Goal: Task Accomplishment & Management: Use online tool/utility

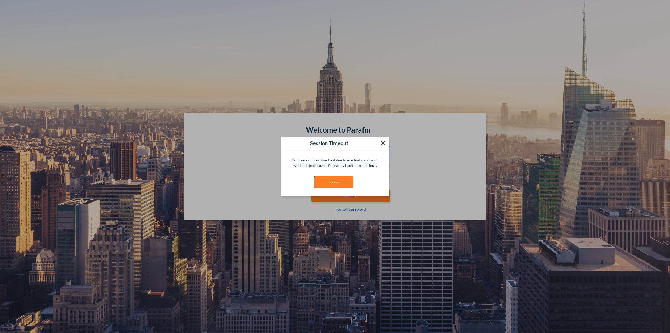
type input "**********"
click at [339, 178] on button "Close" at bounding box center [333, 182] width 39 height 12
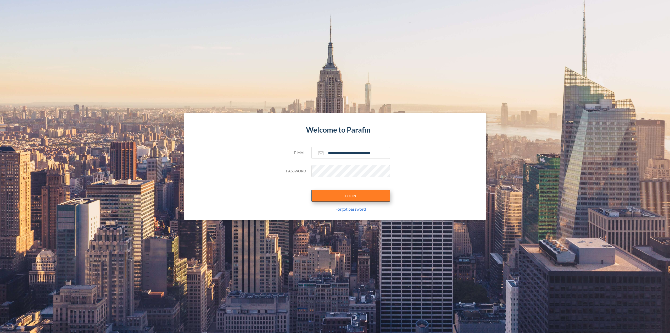
click at [345, 192] on button "LOGIN" at bounding box center [351, 196] width 79 height 12
type input "**********"
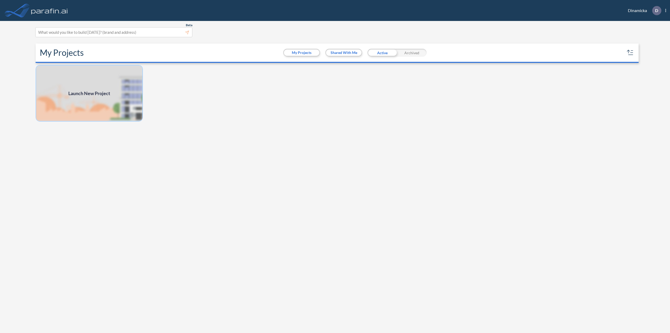
click at [116, 96] on img at bounding box center [89, 93] width 107 height 57
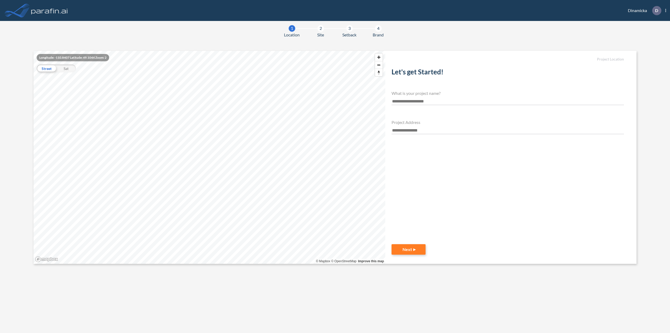
click at [442, 105] on div "Let's get Started! What is your project name? Project Address" at bounding box center [508, 148] width 233 height 168
click at [441, 102] on input "text" at bounding box center [508, 101] width 233 height 7
click at [434, 102] on input "**********" at bounding box center [508, 101] width 233 height 7
type input "**********"
click at [414, 126] on div "Project Address" at bounding box center [508, 127] width 233 height 14
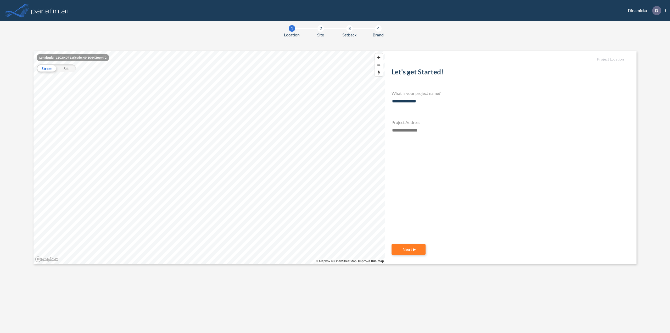
click at [415, 128] on input "text" at bounding box center [508, 130] width 233 height 7
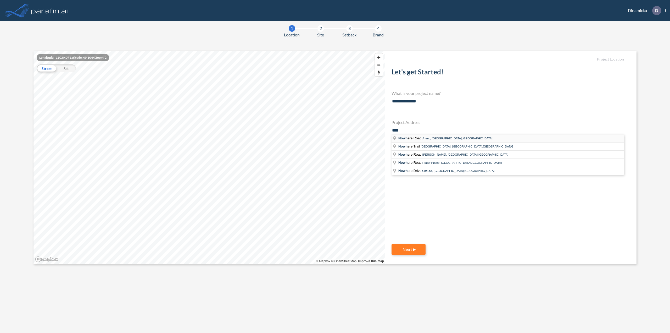
click at [425, 138] on span "Атенс, [GEOGRAPHIC_DATA],[GEOGRAPHIC_DATA]" at bounding box center [458, 138] width 70 height 3
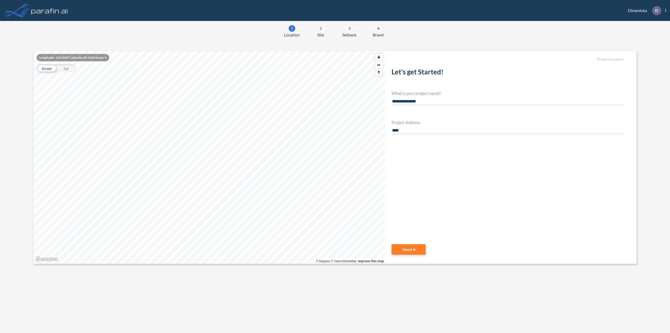
type input "**********"
click at [410, 250] on button "Next" at bounding box center [409, 249] width 34 height 10
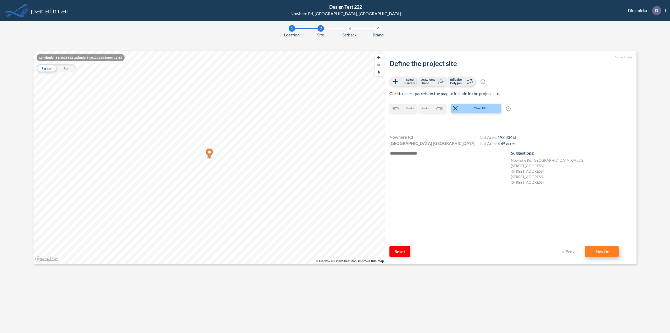
click at [592, 250] on button "Next" at bounding box center [602, 251] width 34 height 10
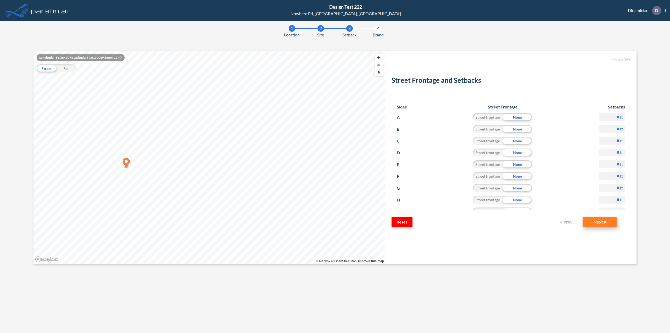
click at [594, 224] on button "Next" at bounding box center [600, 222] width 34 height 10
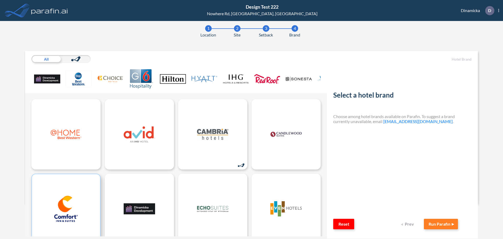
click at [68, 202] on img at bounding box center [65, 208] width 31 height 26
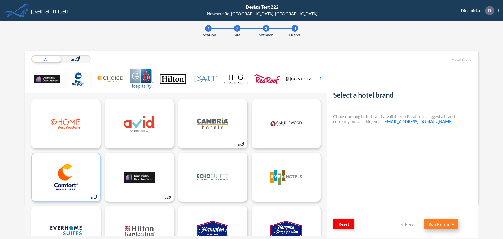
click at [433, 223] on button "Run Parafin" at bounding box center [441, 223] width 34 height 10
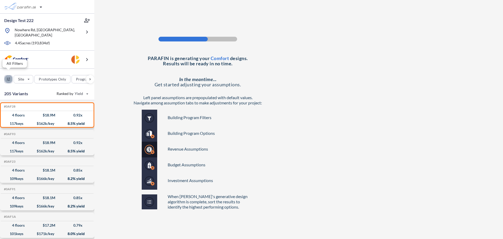
click at [9, 75] on div "button" at bounding box center [8, 79] width 8 height 8
click at [10, 78] on div "button" at bounding box center [8, 79] width 8 height 8
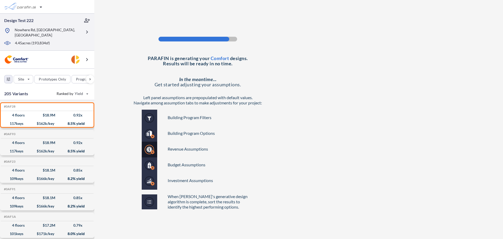
click at [85, 35] on div at bounding box center [87, 32] width 10 height 28
click at [88, 33] on button "button" at bounding box center [87, 32] width 10 height 10
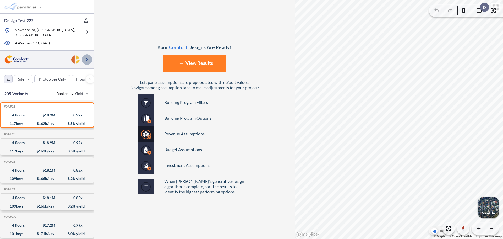
click at [91, 56] on button "button" at bounding box center [87, 59] width 10 height 10
click at [89, 56] on icon "button" at bounding box center [87, 59] width 6 height 6
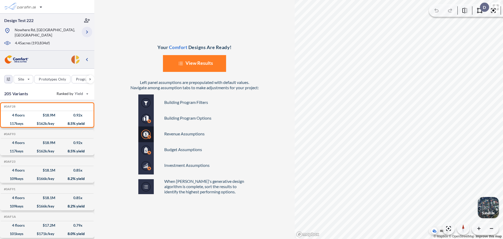
click at [85, 34] on button "button" at bounding box center [87, 32] width 10 height 10
click at [86, 33] on button "button" at bounding box center [87, 32] width 10 height 10
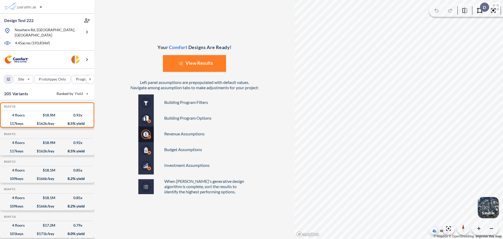
click at [4, 76] on div "Site Prototypes Only Program Keys Floors Height FAR Room mix Budget" at bounding box center [47, 78] width 94 height 19
click at [5, 76] on div "button" at bounding box center [8, 79] width 8 height 8
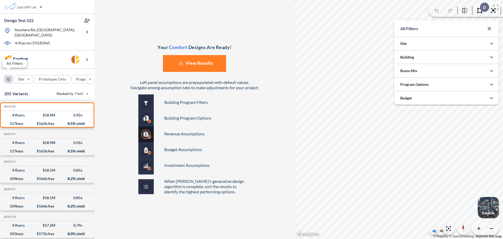
scroll to position [261851, 261746]
click at [5, 76] on div "button" at bounding box center [8, 79] width 8 height 8
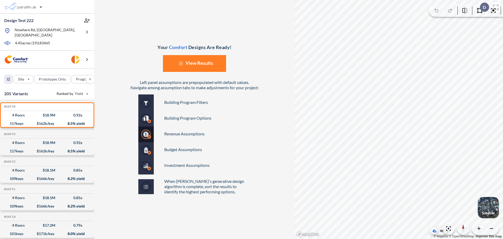
click at [212, 63] on button "List Created with Sketch. View Results" at bounding box center [194, 63] width 63 height 17
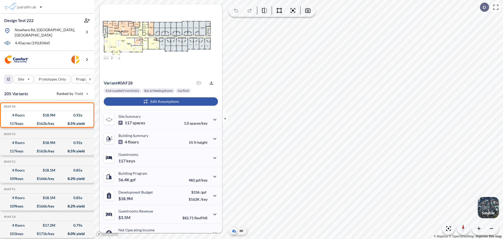
click at [171, 103] on div "button" at bounding box center [161, 101] width 114 height 8
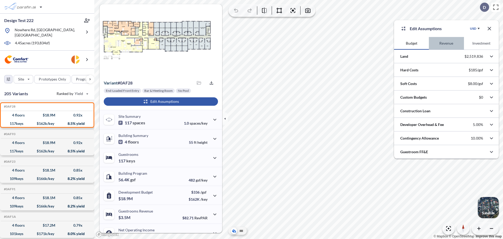
click at [450, 44] on button "Revenue" at bounding box center [446, 43] width 35 height 13
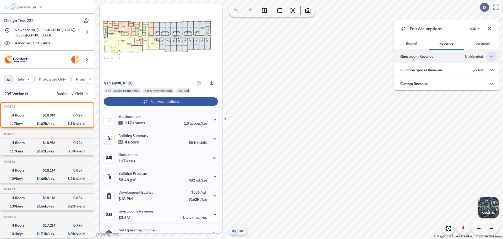
click at [491, 60] on button "button" at bounding box center [491, 56] width 10 height 10
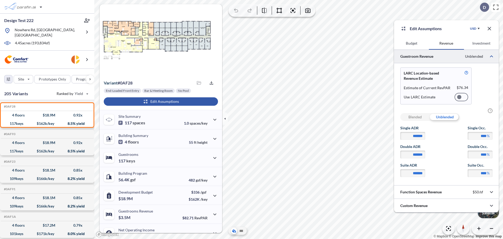
click at [467, 42] on button "Investment" at bounding box center [481, 43] width 35 height 13
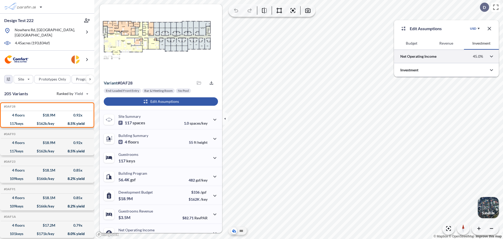
click at [467, 61] on div at bounding box center [446, 55] width 105 height 13
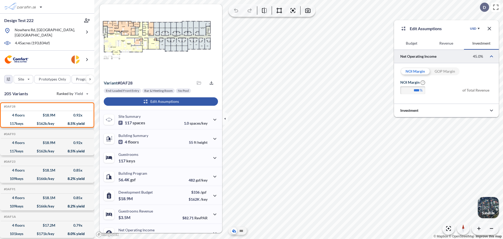
click at [454, 70] on div "GOP Margin" at bounding box center [445, 71] width 30 height 8
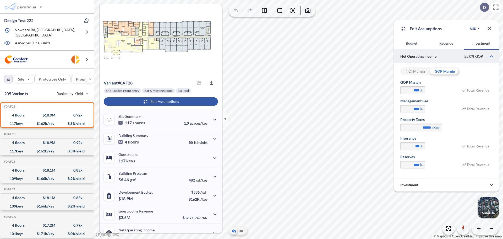
click at [427, 72] on div "NOI Margin" at bounding box center [415, 71] width 30 height 8
type input "****"
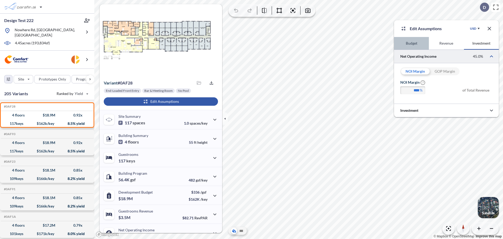
click at [417, 44] on button "Budget" at bounding box center [411, 43] width 35 height 13
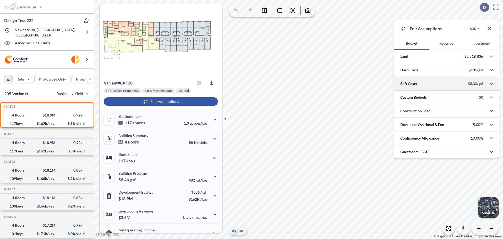
click at [474, 84] on div at bounding box center [446, 83] width 105 height 13
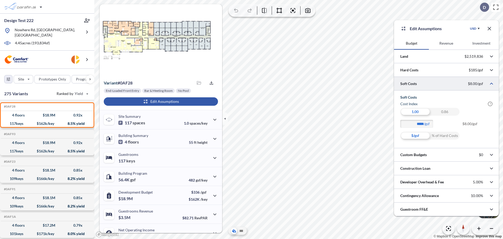
click at [485, 85] on div at bounding box center [446, 83] width 105 height 13
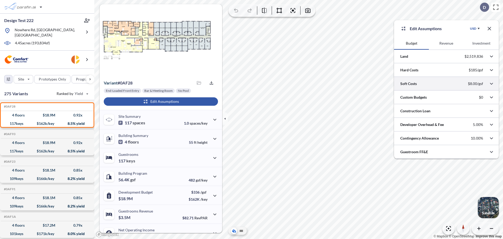
click at [485, 85] on div at bounding box center [446, 83] width 105 height 13
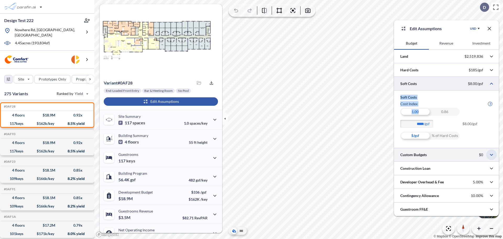
click at [488, 154] on icon "button" at bounding box center [491, 154] width 6 height 6
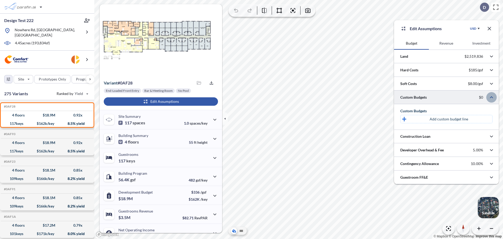
click at [495, 100] on button "button" at bounding box center [491, 97] width 10 height 10
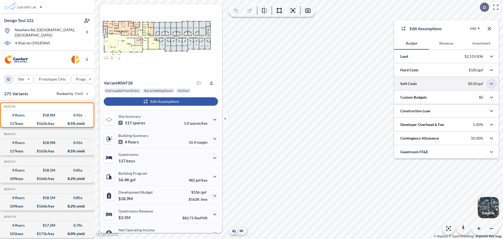
click at [491, 86] on icon "button" at bounding box center [491, 83] width 6 height 6
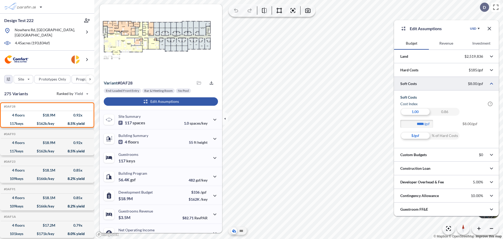
click at [449, 113] on div "0.86" at bounding box center [445, 112] width 30 height 8
click at [418, 113] on div "1.00" at bounding box center [415, 112] width 30 height 8
click at [488, 29] on icon "button" at bounding box center [489, 28] width 6 height 6
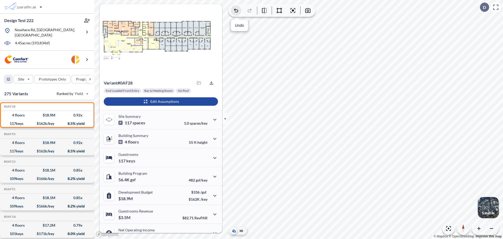
click at [238, 11] on icon "button" at bounding box center [236, 10] width 4 height 4
click at [291, 10] on icon "button" at bounding box center [293, 10] width 6 height 6
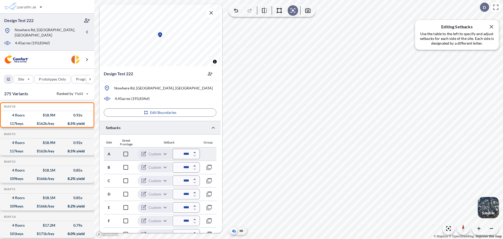
scroll to position [0, 0]
click at [208, 166] on icon "button" at bounding box center [208, 167] width 5 height 5
click at [210, 167] on icon "button" at bounding box center [209, 168] width 6 height 6
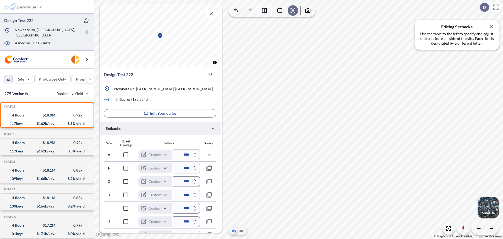
click at [210, 167] on icon "button" at bounding box center [209, 168] width 6 height 6
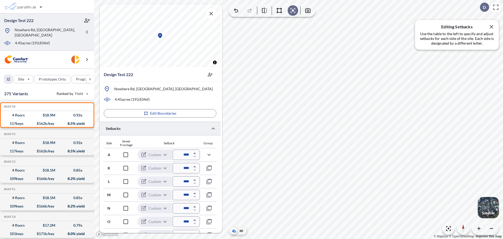
click at [210, 167] on icon "button" at bounding box center [209, 168] width 6 height 6
click at [209, 154] on icon "button" at bounding box center [209, 154] width 6 height 6
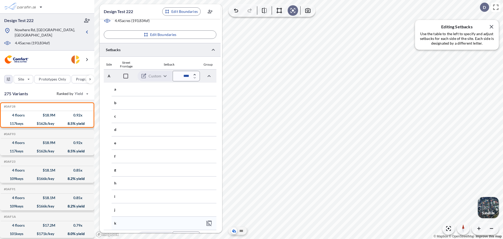
scroll to position [172, 0]
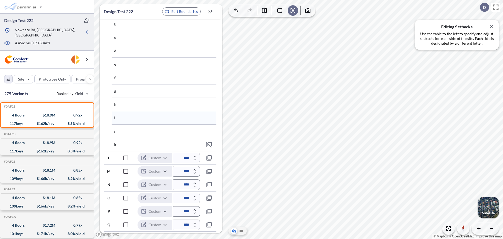
click at [191, 113] on div "i" at bounding box center [164, 117] width 105 height 13
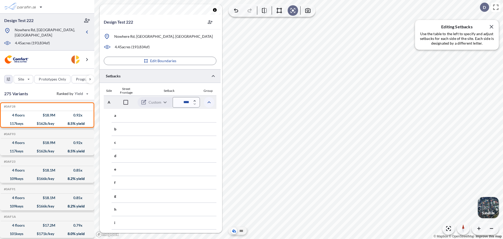
click at [209, 102] on icon "button" at bounding box center [208, 102] width 3 height 2
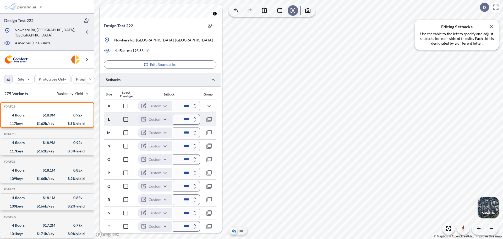
scroll to position [49, 0]
click at [208, 169] on button "button" at bounding box center [209, 172] width 10 height 10
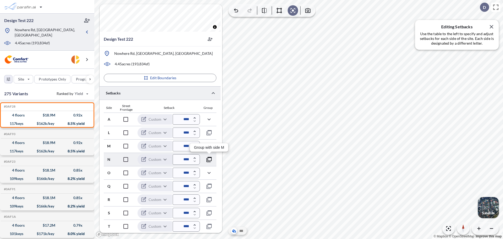
click at [210, 161] on icon "button" at bounding box center [208, 159] width 5 height 5
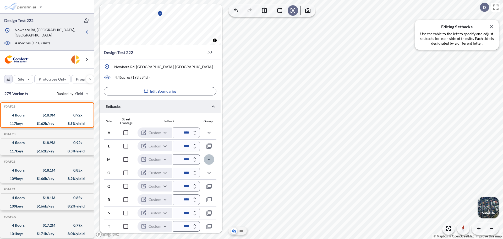
click at [210, 161] on icon "button" at bounding box center [209, 159] width 6 height 6
click at [210, 161] on icon "button" at bounding box center [208, 159] width 5 height 5
click at [209, 156] on icon "button" at bounding box center [209, 159] width 6 height 6
click at [210, 161] on icon "button" at bounding box center [208, 159] width 5 height 5
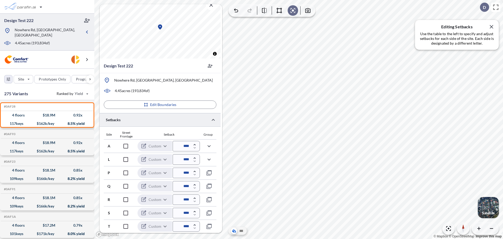
scroll to position [9, 0]
click at [209, 148] on icon "button" at bounding box center [209, 146] width 6 height 6
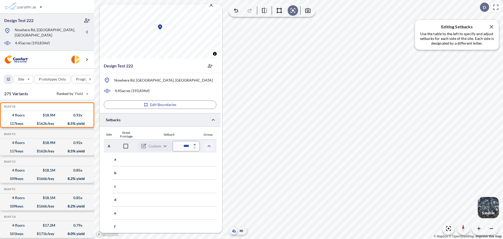
click at [210, 146] on icon "button" at bounding box center [208, 146] width 3 height 2
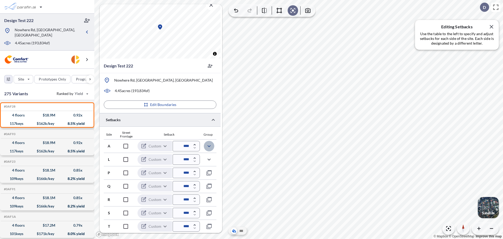
click at [210, 146] on icon "button" at bounding box center [209, 146] width 6 height 6
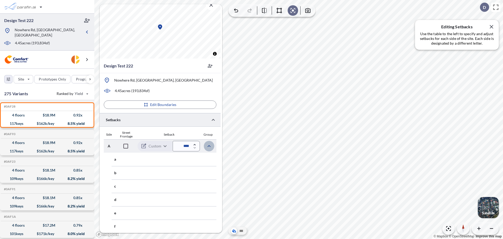
click at [210, 146] on icon "button" at bounding box center [208, 146] width 3 height 2
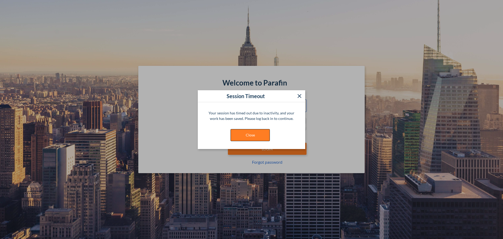
type input "**********"
click at [250, 132] on button "Close" at bounding box center [249, 135] width 39 height 12
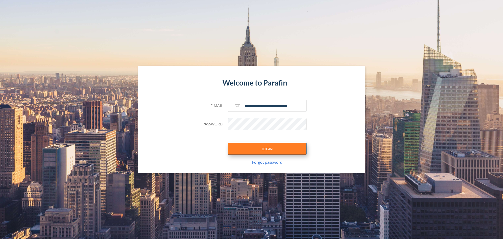
click at [258, 144] on button "LOGIN" at bounding box center [267, 148] width 79 height 12
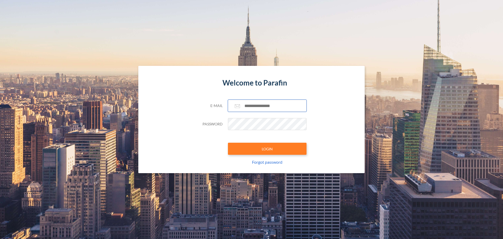
type input "**********"
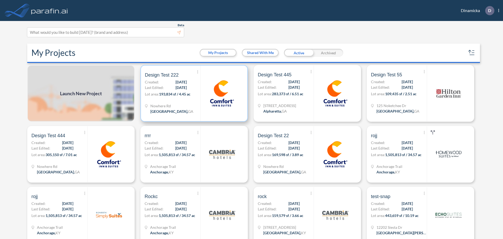
click at [206, 95] on div at bounding box center [221, 93] width 43 height 56
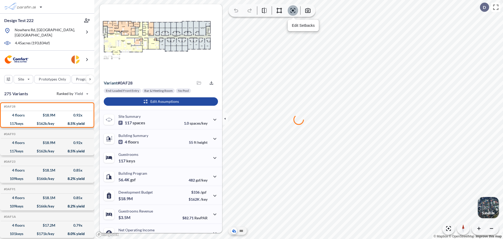
click at [292, 8] on icon "button" at bounding box center [292, 10] width 5 height 5
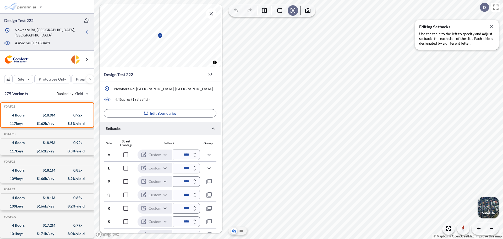
click at [204, 158] on button "button" at bounding box center [209, 154] width 15 height 15
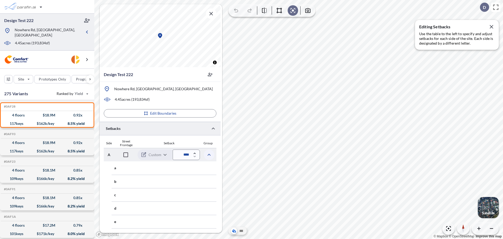
click at [209, 155] on icon "button" at bounding box center [209, 154] width 6 height 6
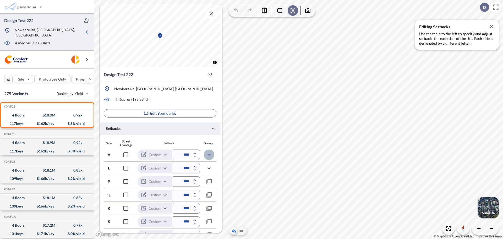
click at [209, 155] on icon "button" at bounding box center [208, 155] width 3 height 2
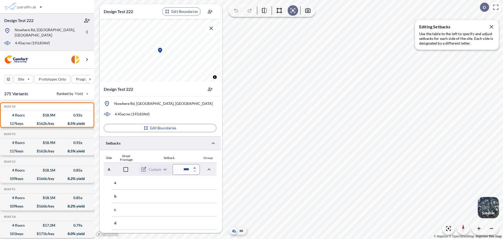
scroll to position [146, 0]
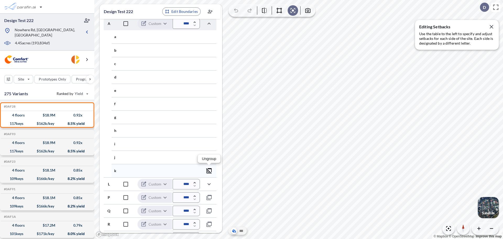
click at [208, 171] on icon "button" at bounding box center [208, 170] width 5 height 5
click at [211, 159] on icon "button" at bounding box center [208, 156] width 5 height 5
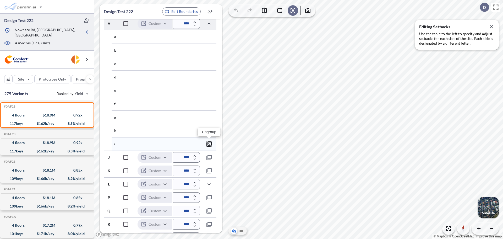
click at [210, 143] on icon "button" at bounding box center [209, 144] width 6 height 6
click at [209, 131] on icon "button" at bounding box center [208, 130] width 5 height 5
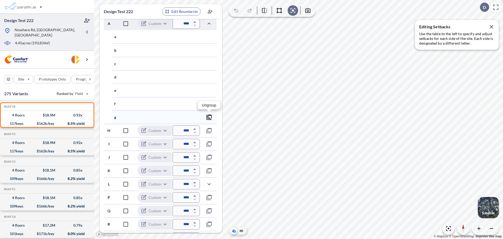
click at [209, 117] on icon "button" at bounding box center [209, 117] width 6 height 6
click at [208, 104] on icon "button" at bounding box center [208, 103] width 5 height 5
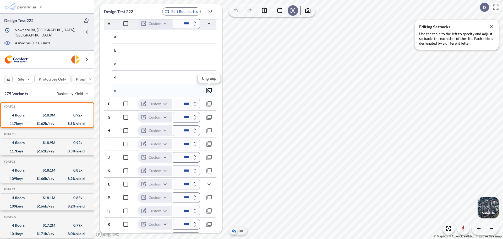
click at [208, 89] on icon "button" at bounding box center [209, 90] width 6 height 6
click at [208, 76] on icon "button" at bounding box center [208, 76] width 5 height 5
click at [209, 64] on icon "button" at bounding box center [208, 63] width 5 height 5
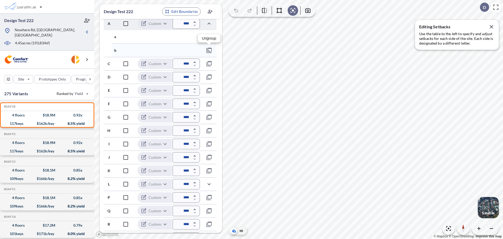
click at [208, 48] on icon "button" at bounding box center [208, 50] width 5 height 5
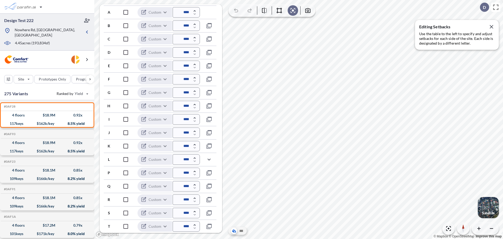
scroll to position [52, 0]
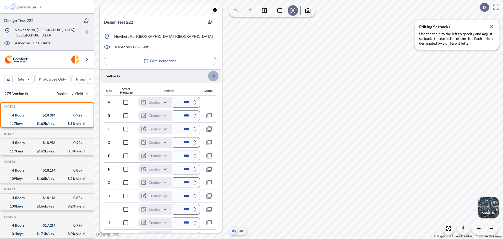
click at [210, 77] on button "button" at bounding box center [213, 76] width 10 height 10
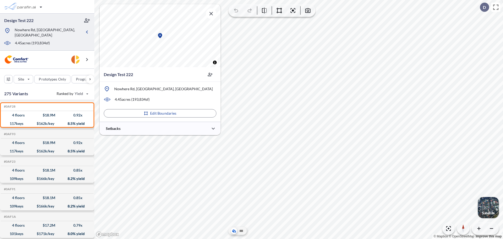
scroll to position [0, 0]
click at [293, 11] on icon "button" at bounding box center [293, 11] width 2 height 2
